Goal: Navigation & Orientation: Go to known website

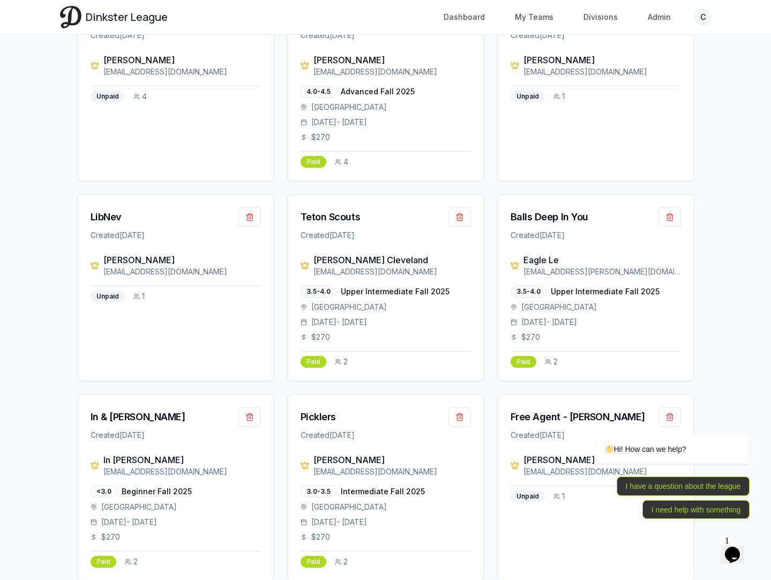
scroll to position [1041, 0]
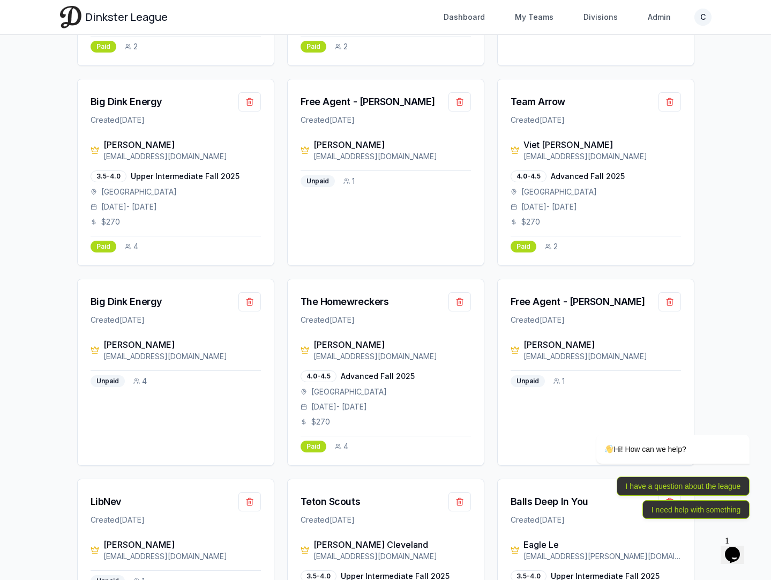
click at [644, 89] on div "Log out" at bounding box center [651, 94] width 115 height 17
click at [645, 87] on div "Log out" at bounding box center [651, 94] width 115 height 17
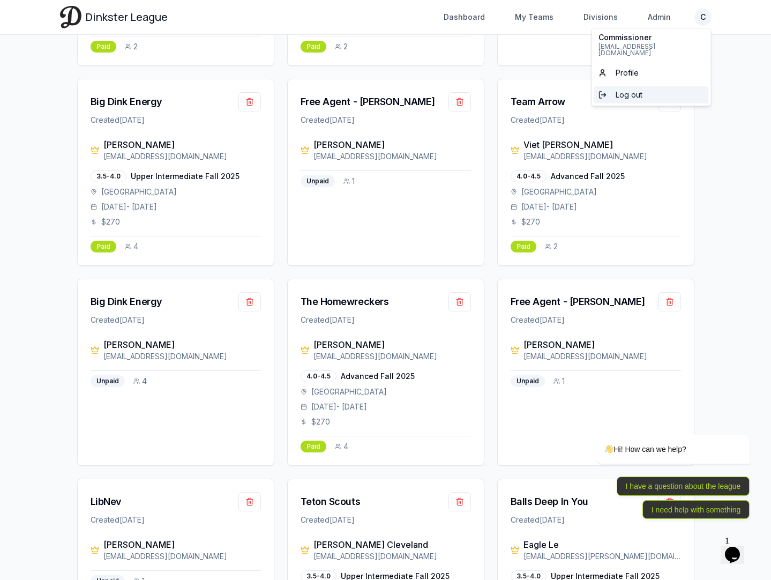
click at [646, 91] on div "Log out" at bounding box center [651, 94] width 115 height 17
click at [134, 10] on span "Dinkster League" at bounding box center [127, 17] width 82 height 15
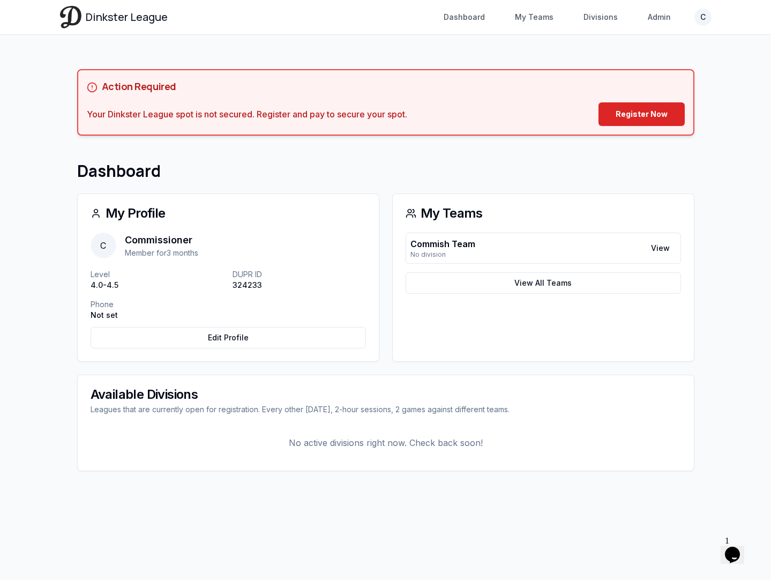
click at [696, 20] on html "Dinkster League Dashboard My Teams Divisions Admin C Toggle navigation menu Das…" at bounding box center [385, 290] width 771 height 580
click at [630, 89] on span "Log out" at bounding box center [629, 94] width 27 height 11
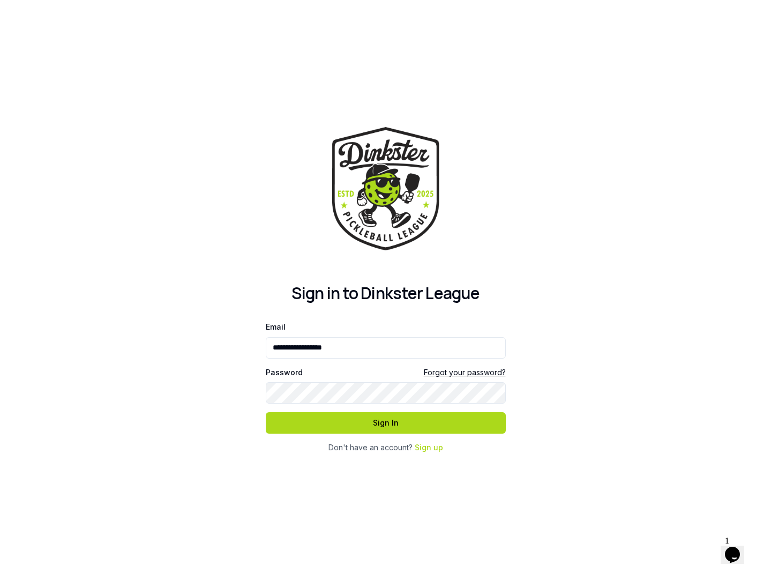
click at [594, 228] on div "**********" at bounding box center [385, 290] width 771 height 580
click at [266, 363] on div at bounding box center [266, 363] width 0 height 0
type input "**********"
click at [407, 432] on button "Sign In" at bounding box center [386, 422] width 240 height 21
